Goal: Find specific page/section: Find specific page/section

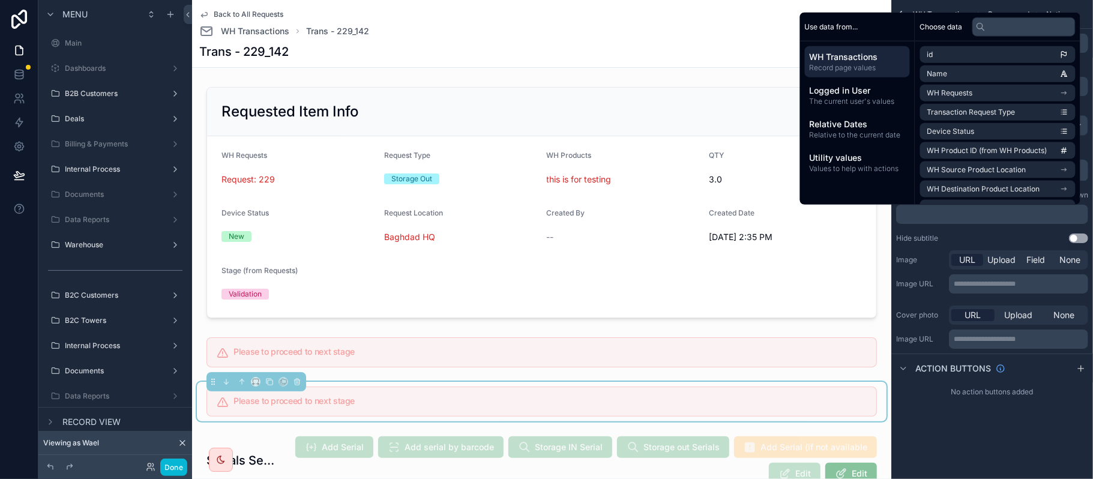
scroll to position [13, 0]
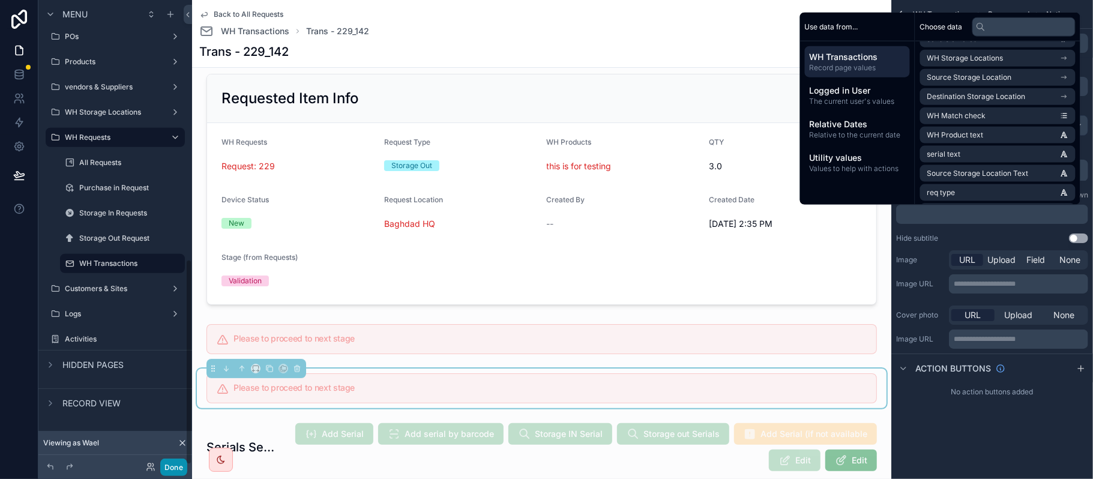
click at [172, 470] on button "Done" at bounding box center [173, 467] width 27 height 17
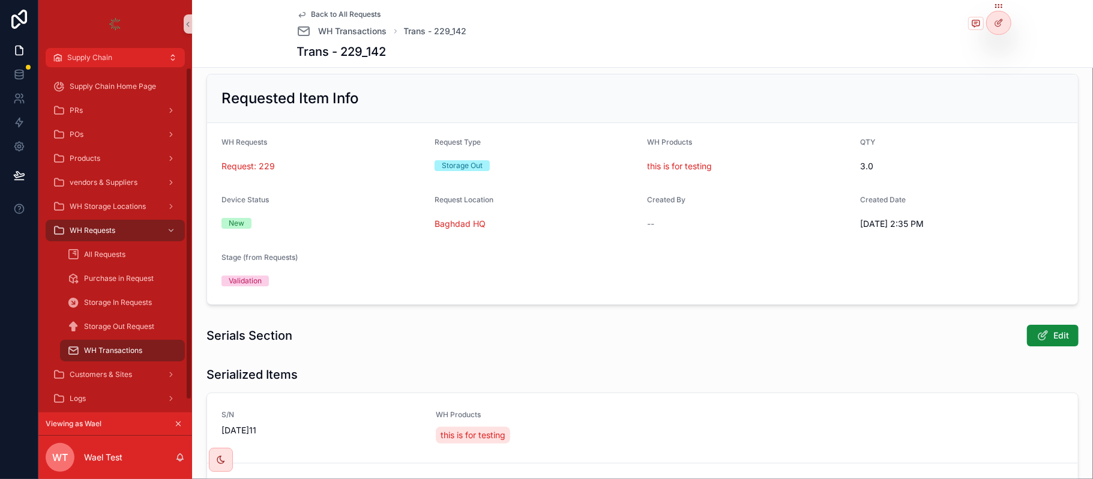
click at [178, 423] on icon "scrollable content" at bounding box center [179, 424] width 4 height 4
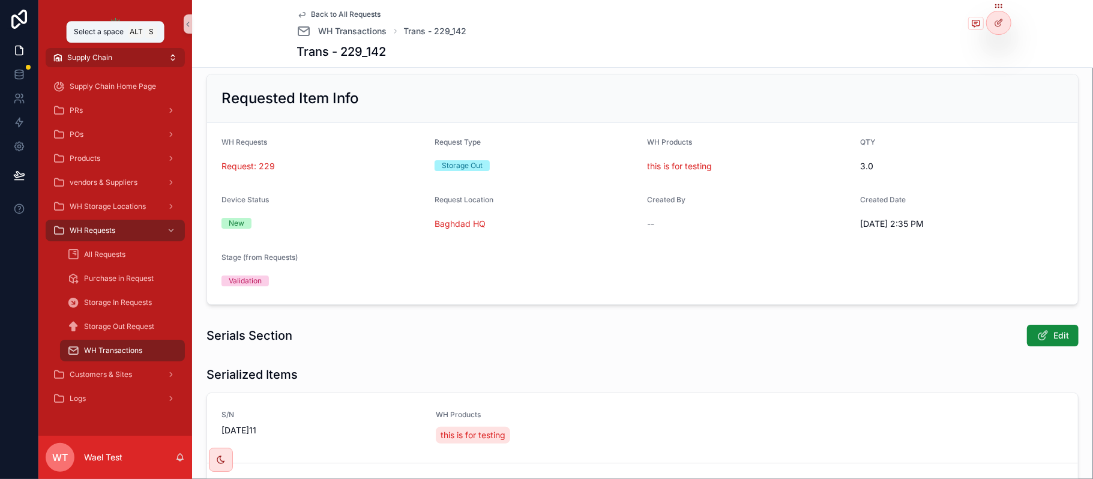
click at [159, 56] on button "Supply Chain" at bounding box center [115, 57] width 139 height 19
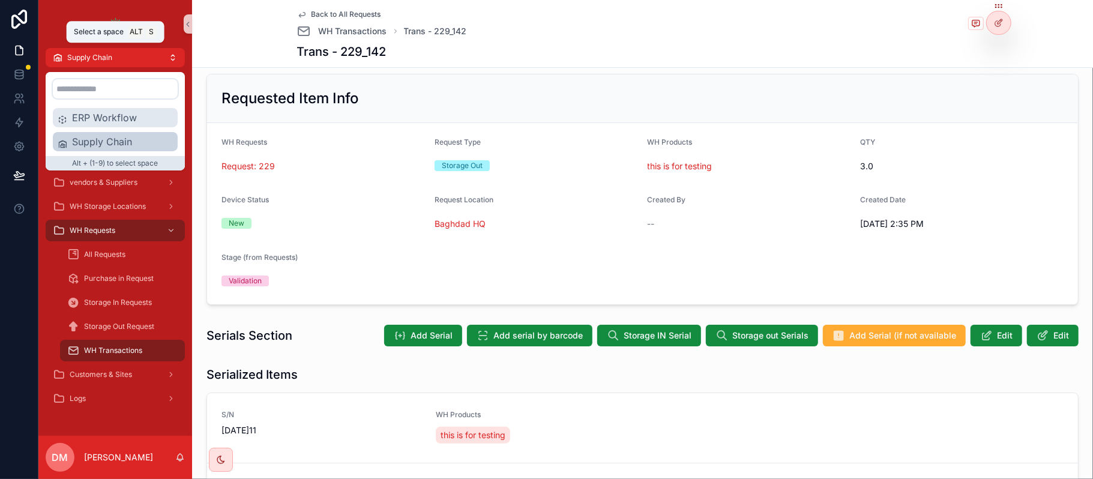
click at [125, 116] on span "ERP Workflow" at bounding box center [122, 117] width 101 height 14
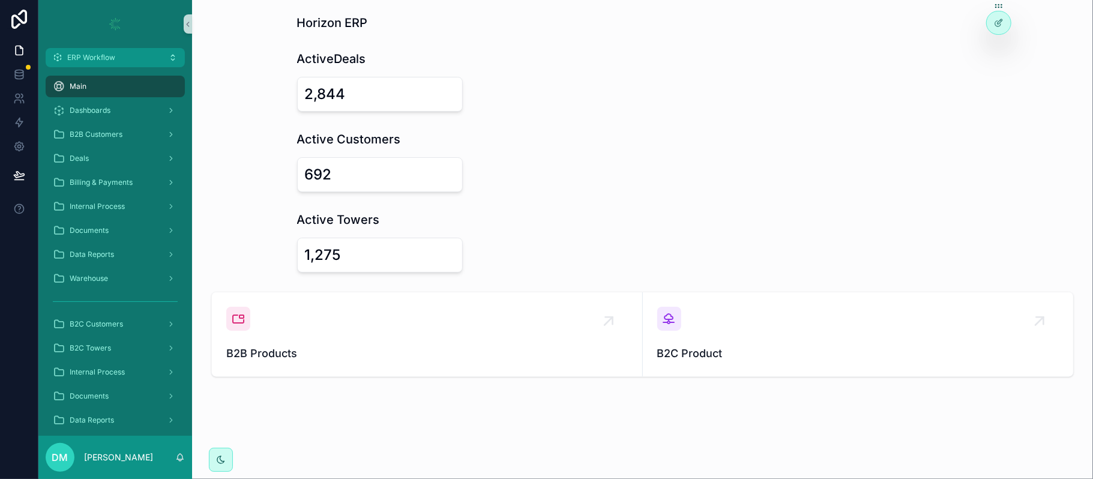
click at [134, 121] on div "Dashboards" at bounding box center [115, 110] width 154 height 24
click at [96, 163] on div "Deals" at bounding box center [115, 158] width 125 height 19
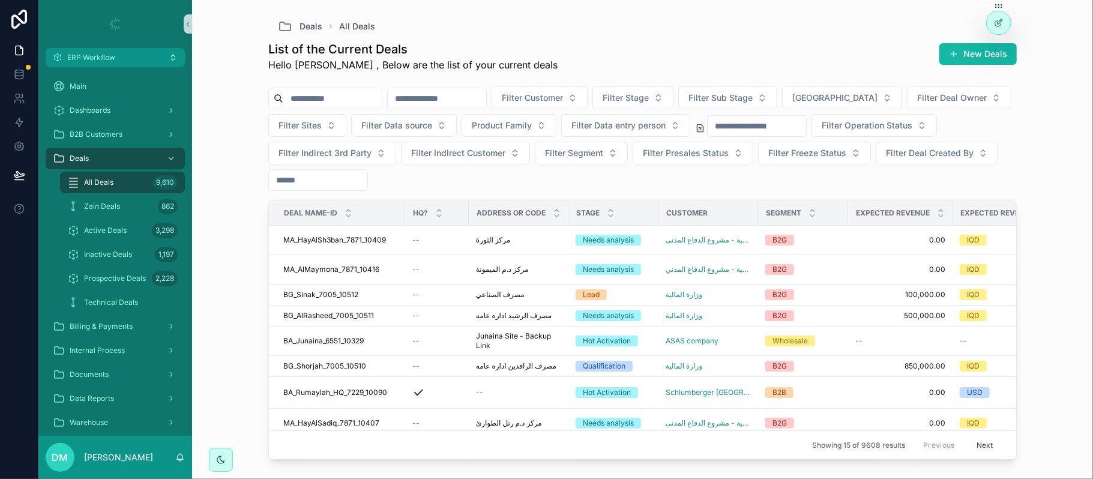
click at [364, 89] on div "scrollable content" at bounding box center [325, 99] width 114 height 22
click at [351, 94] on input "scrollable content" at bounding box center [332, 98] width 98 height 17
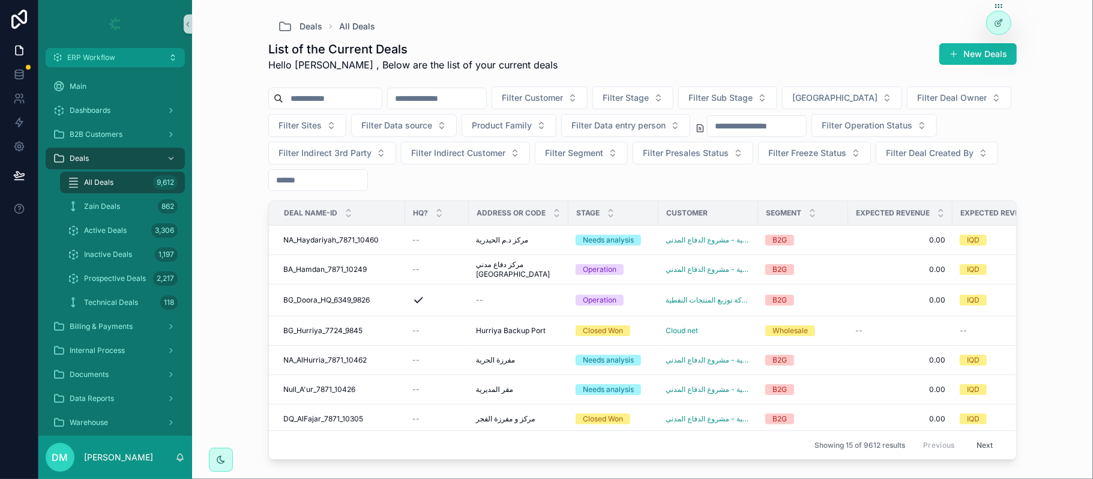
click at [327, 102] on input "scrollable content" at bounding box center [332, 98] width 98 height 17
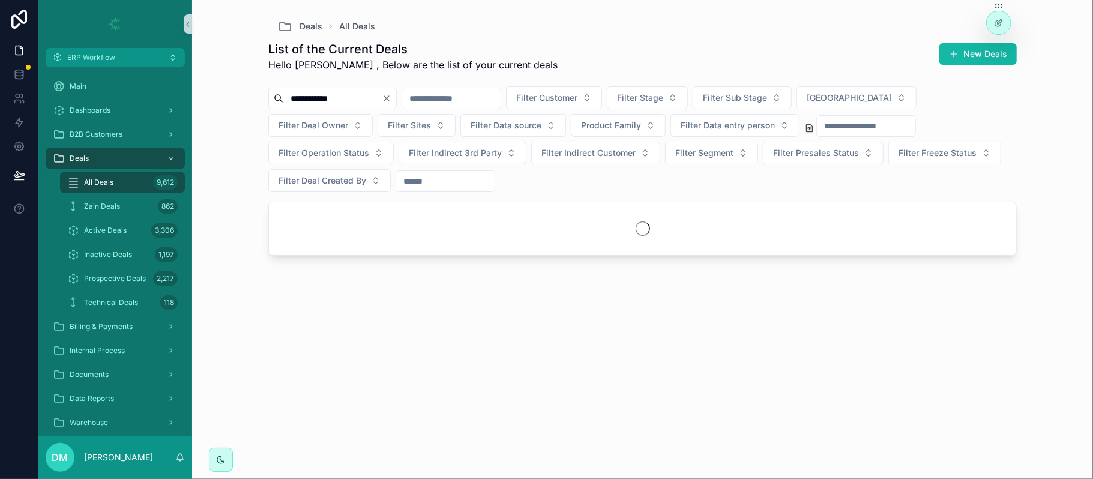
type input "**********"
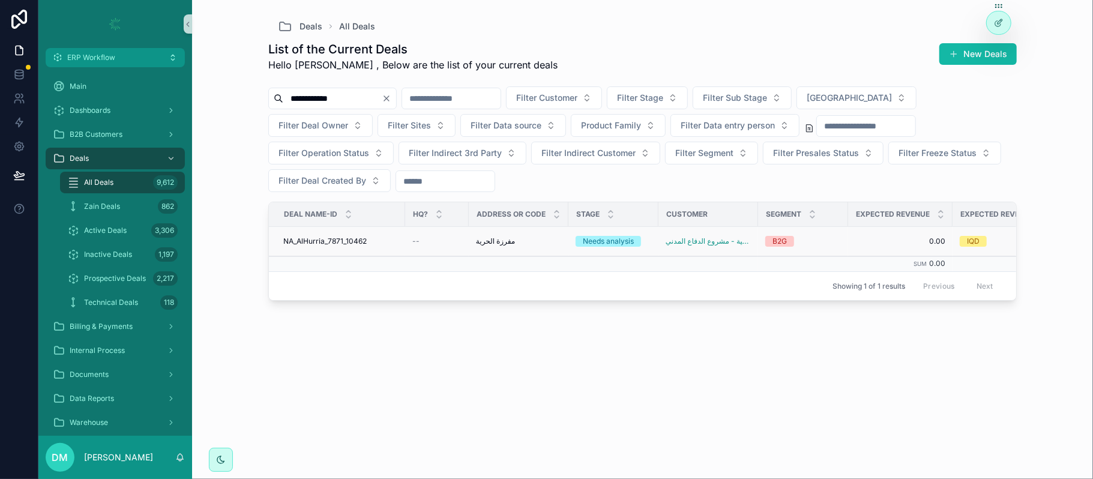
click at [388, 246] on div "NA_AlHurria_7871_10462 NA_AlHurria_7871_10462" at bounding box center [340, 242] width 115 height 10
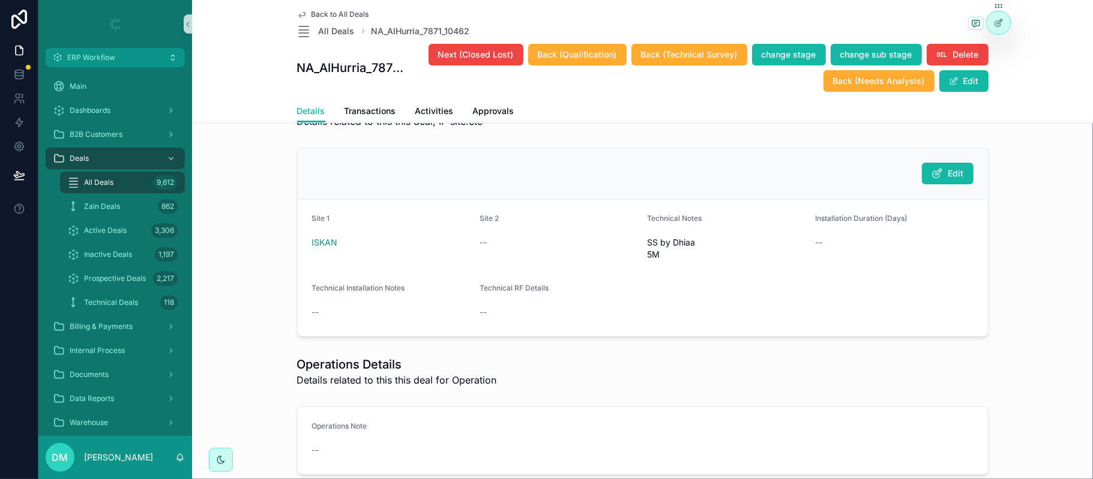
scroll to position [3122, 0]
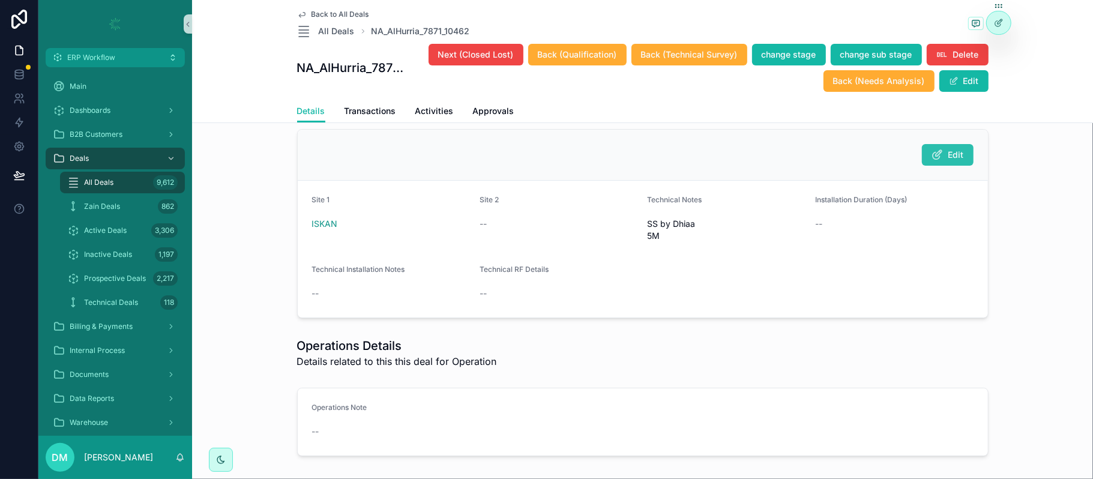
click at [949, 161] on span "Edit" at bounding box center [957, 155] width 16 height 12
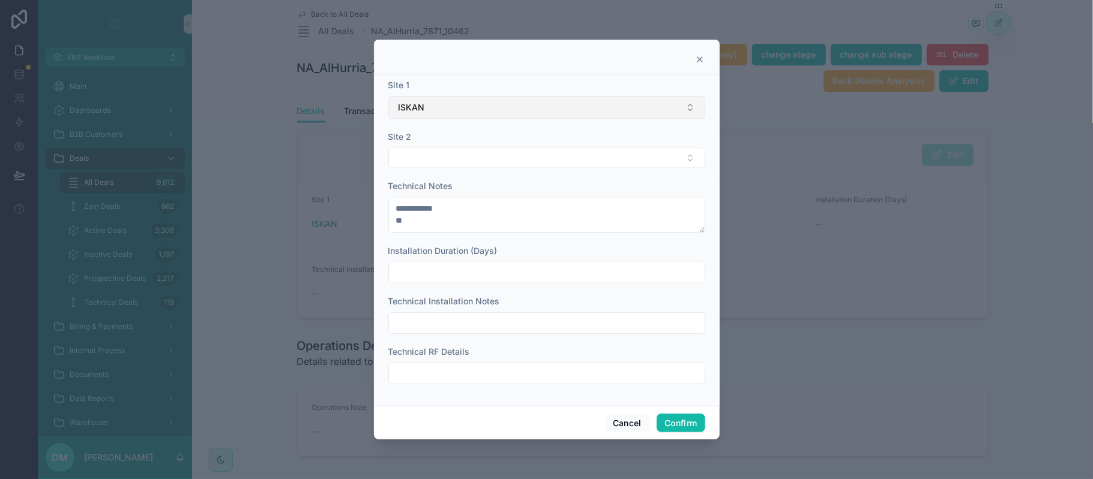
click at [483, 106] on button "ISKAN" at bounding box center [546, 107] width 317 height 23
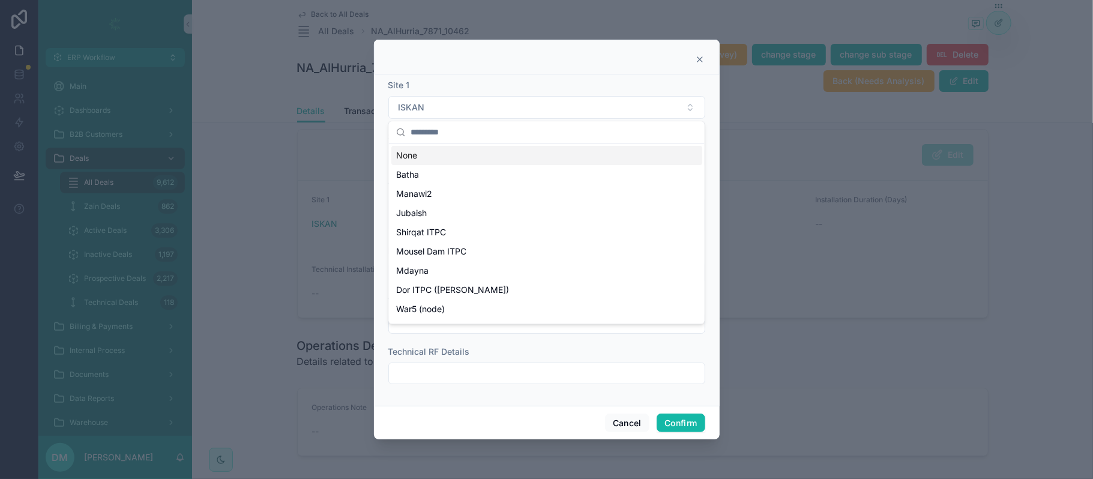
click at [454, 136] on input "text" at bounding box center [554, 132] width 287 height 22
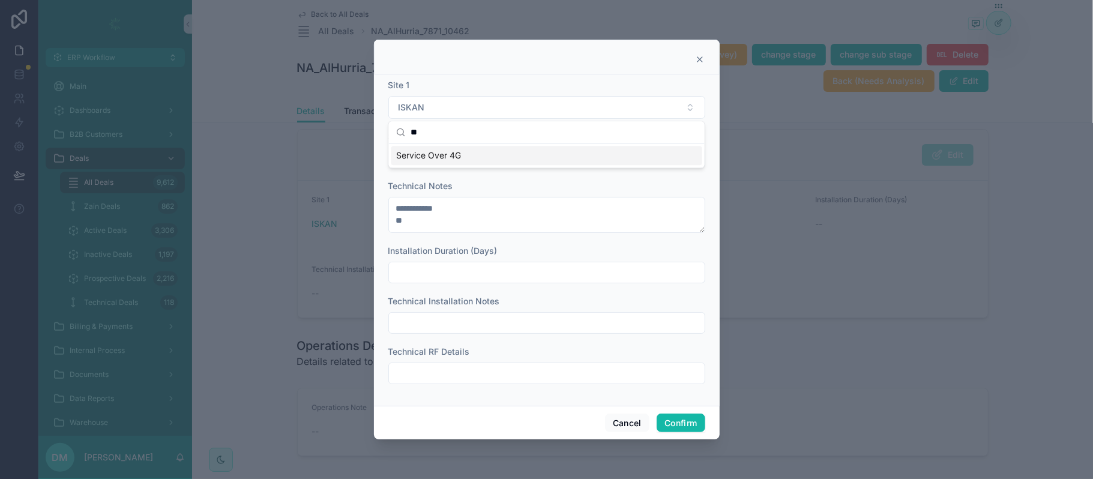
type input "**"
click at [433, 157] on span "Service Over 4G" at bounding box center [428, 156] width 65 height 12
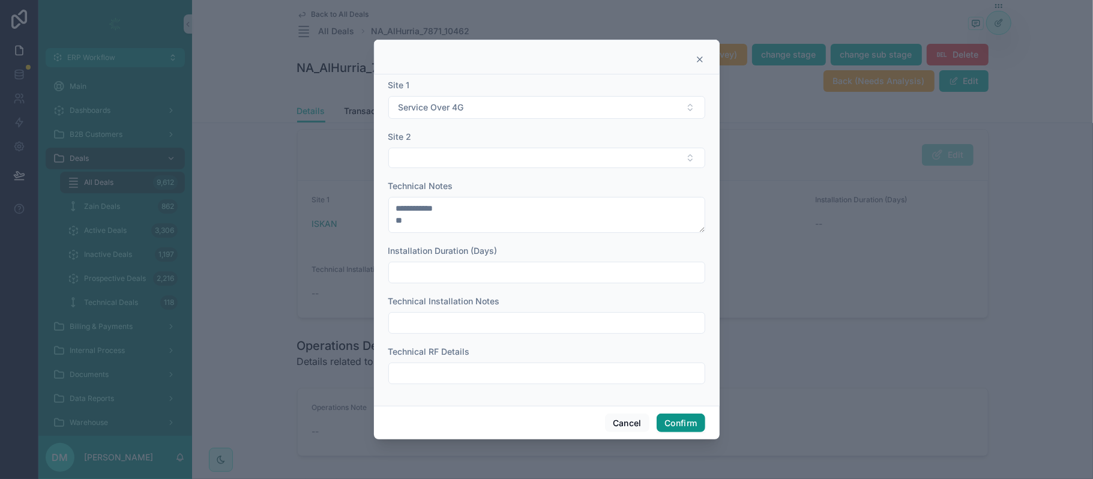
click at [683, 423] on button "Confirm" at bounding box center [681, 423] width 48 height 19
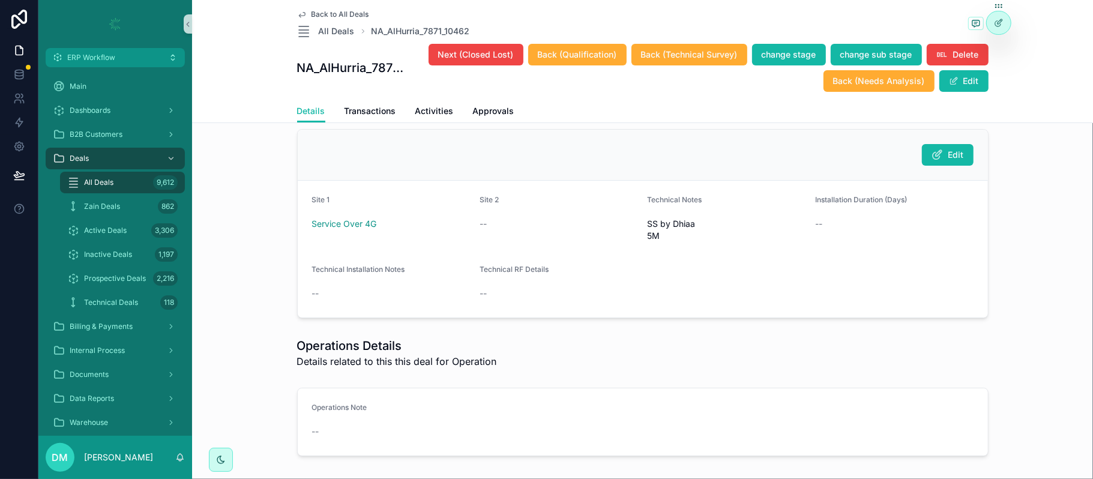
drag, startPoint x: 286, startPoint y: 142, endPoint x: 409, endPoint y: 140, distance: 123.1
click at [409, 115] on div "Technical Details Details related to this this deal, IP site.etc" at bounding box center [643, 94] width 892 height 41
copy h1 "Technical Details"
drag, startPoint x: 476, startPoint y: 29, endPoint x: 361, endPoint y: 35, distance: 114.8
click at [361, 35] on div "Back to All Deals All Deals NA_AlHurria_7871_10462" at bounding box center [643, 24] width 692 height 29
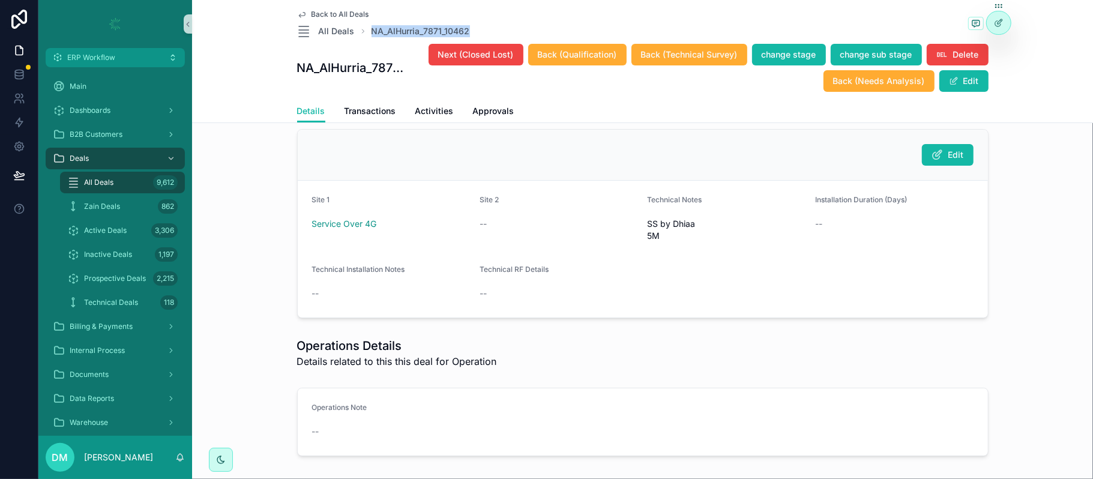
copy span "NA_AlHurria_7871_10462"
